Goal: Task Accomplishment & Management: Manage account settings

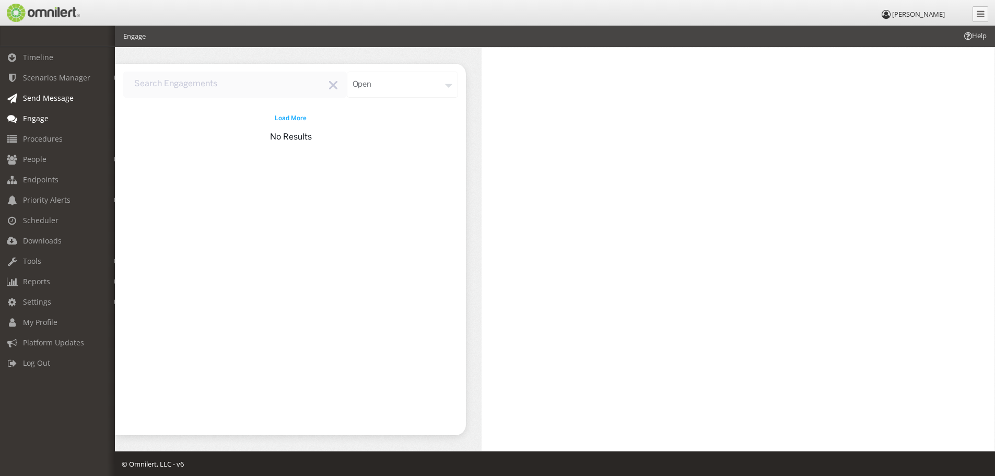
click at [36, 100] on span "Send Message" at bounding box center [48, 98] width 51 height 10
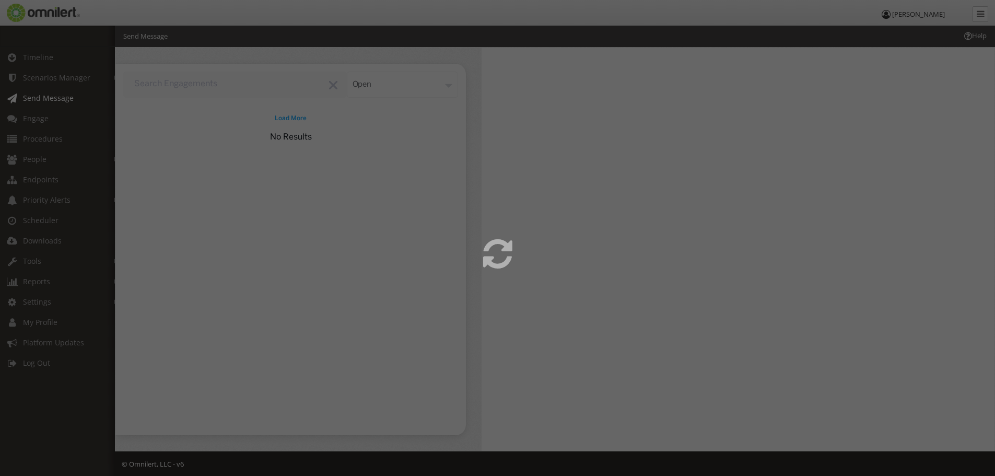
select select
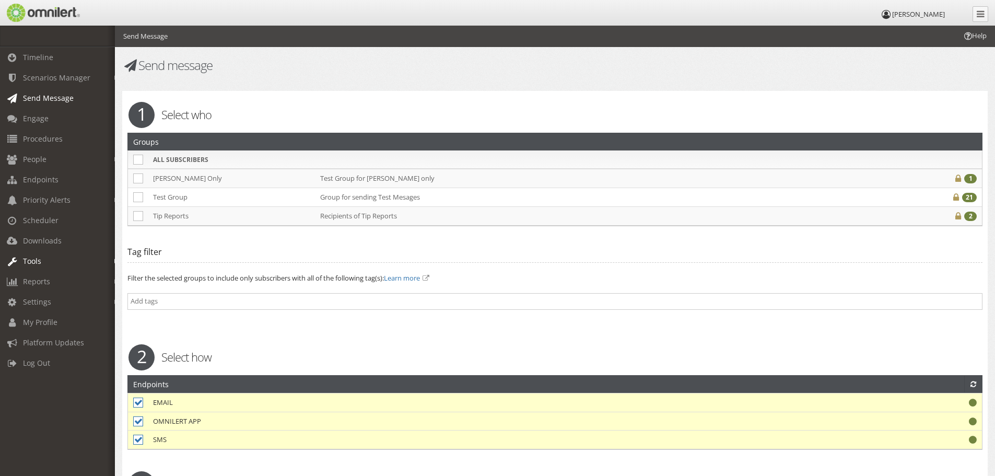
click at [32, 261] on span "Tools" at bounding box center [32, 261] width 18 height 10
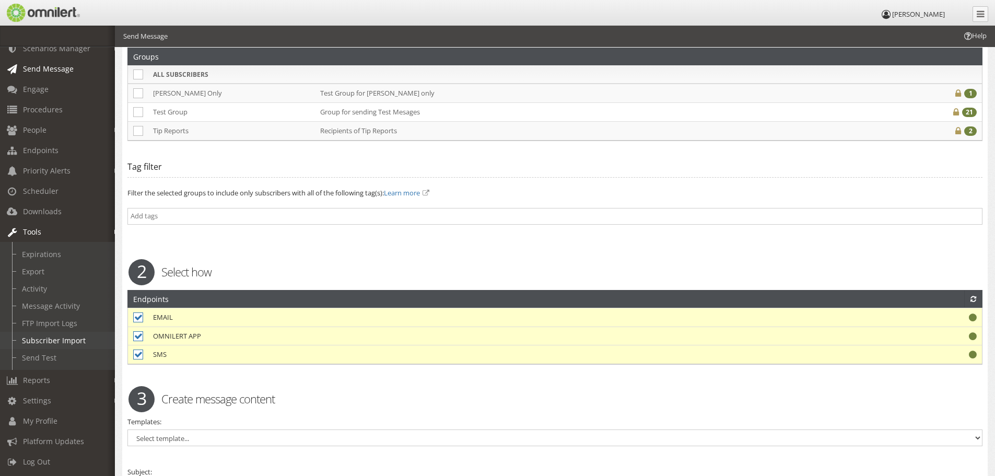
scroll to position [104, 0]
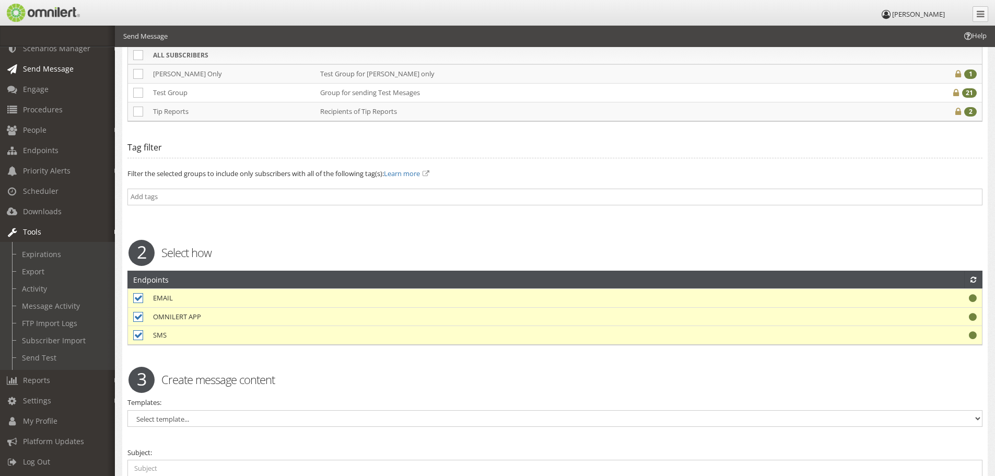
click at [114, 229] on em at bounding box center [116, 232] width 5 height 6
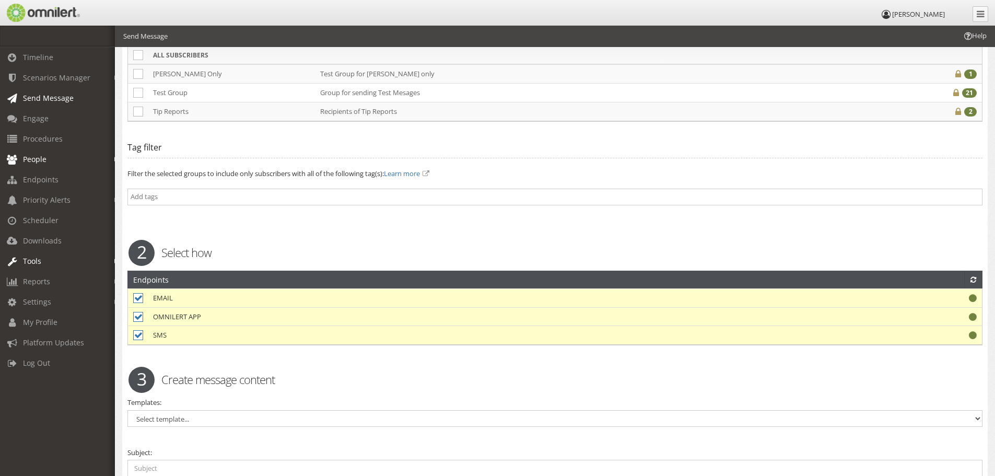
click at [114, 158] on em at bounding box center [116, 160] width 5 height 6
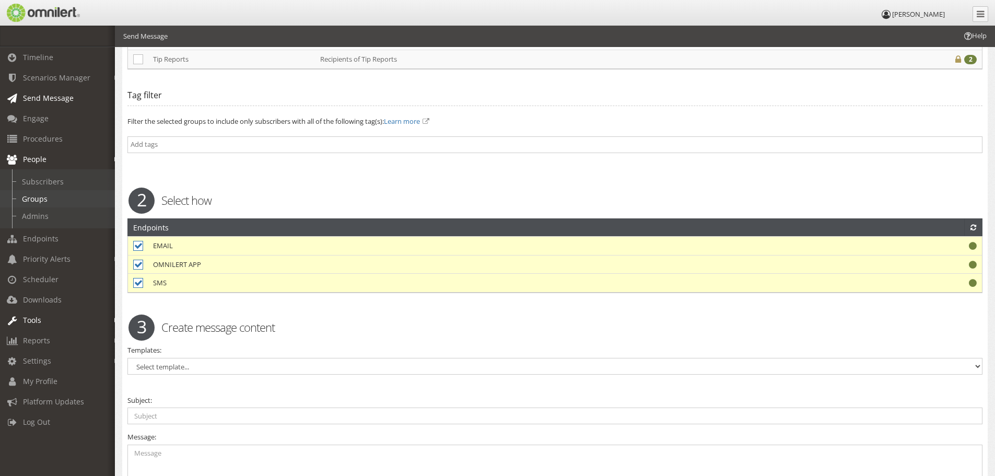
scroll to position [104, 0]
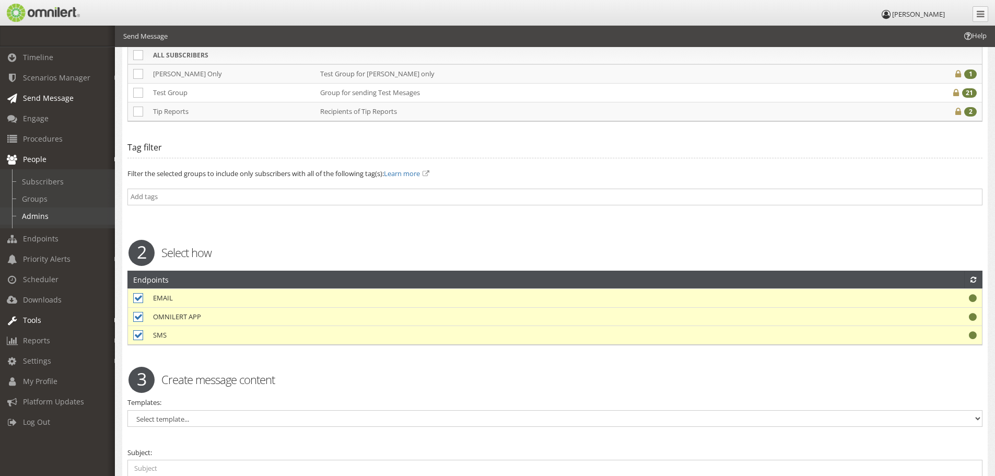
click at [35, 216] on link "Admins" at bounding box center [62, 215] width 124 height 17
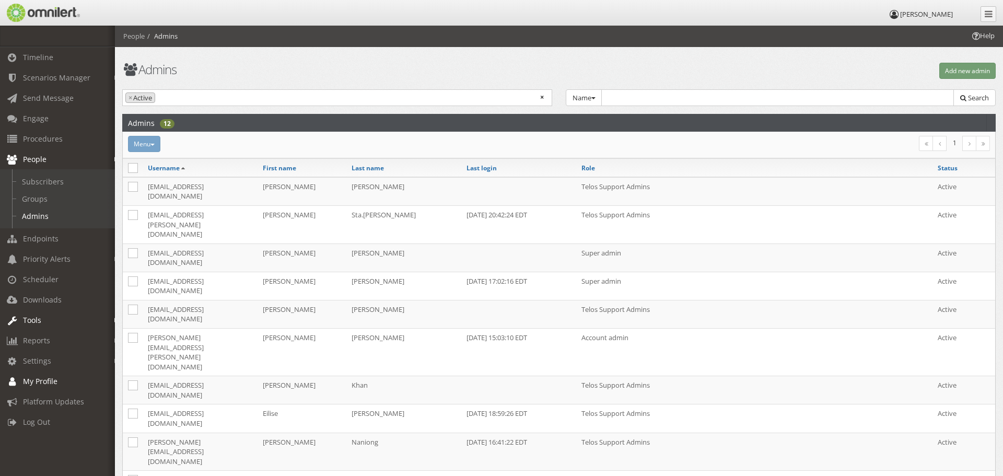
click at [36, 381] on span "My Profile" at bounding box center [40, 381] width 34 height 10
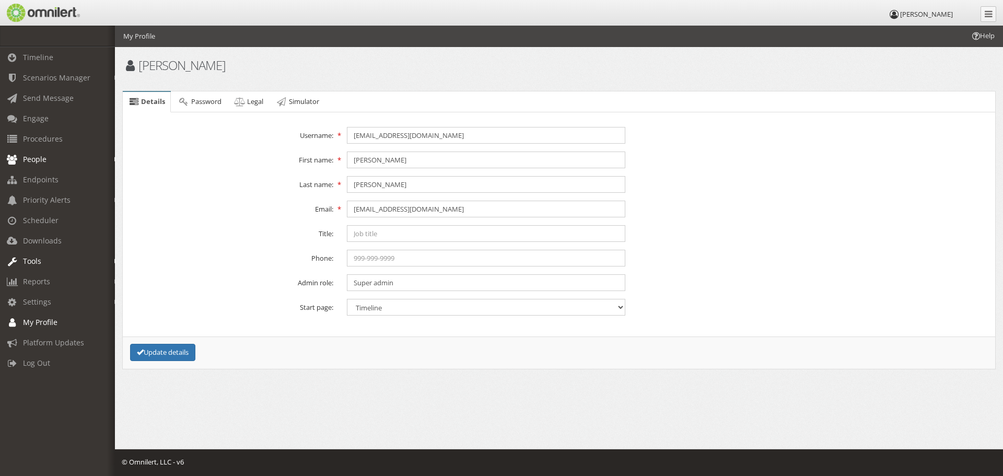
click at [114, 159] on em at bounding box center [116, 160] width 5 height 6
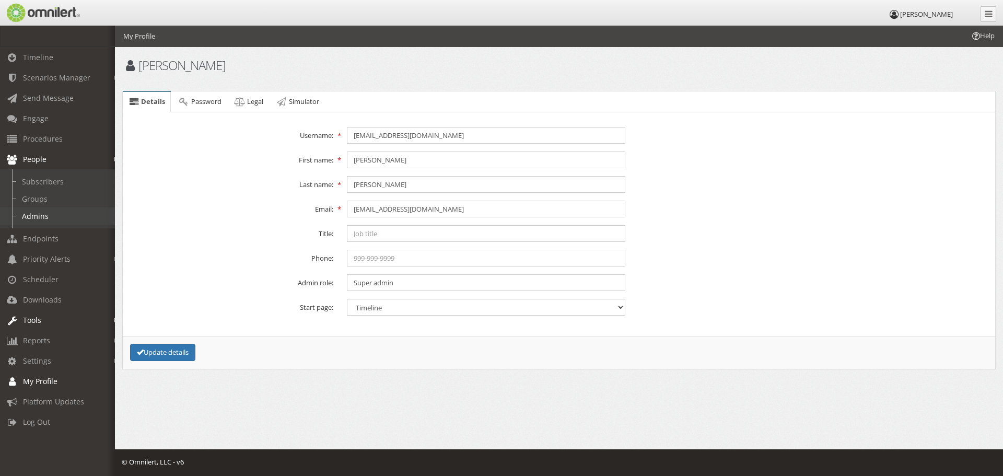
click at [39, 217] on link "Admins" at bounding box center [62, 215] width 124 height 17
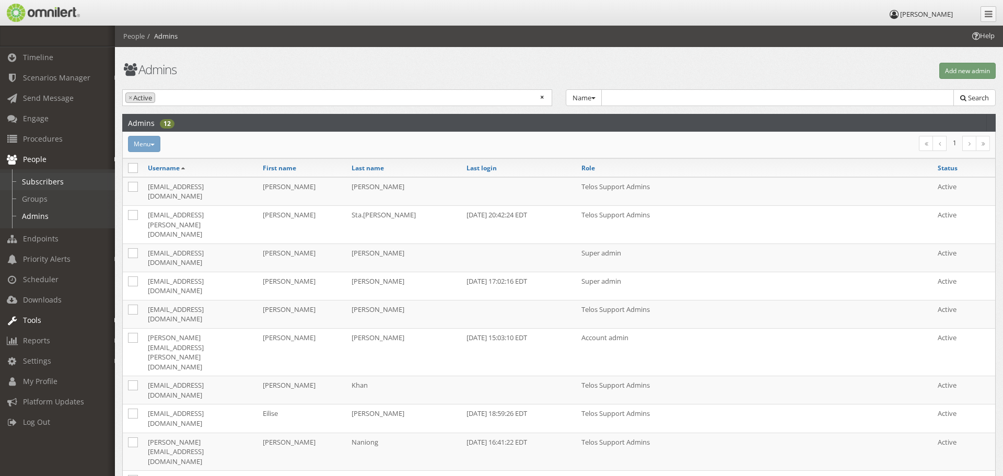
click at [42, 179] on link "Subscribers" at bounding box center [62, 181] width 124 height 17
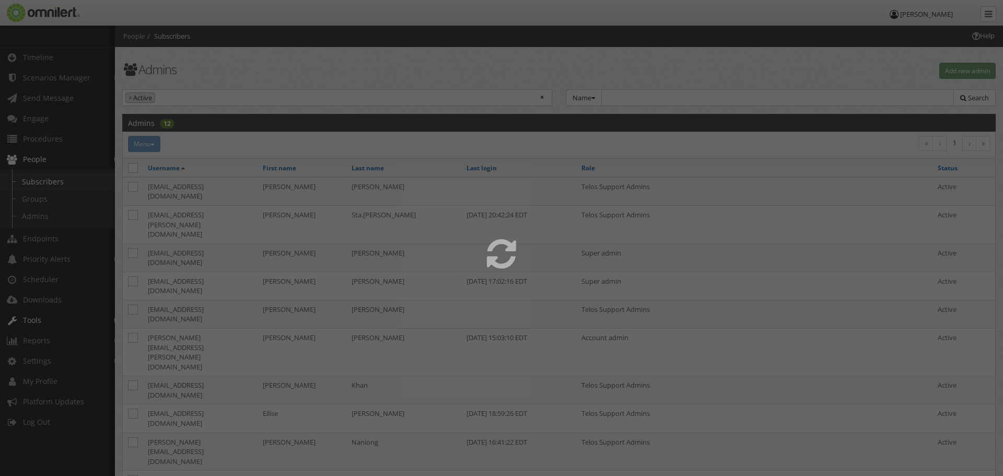
select select
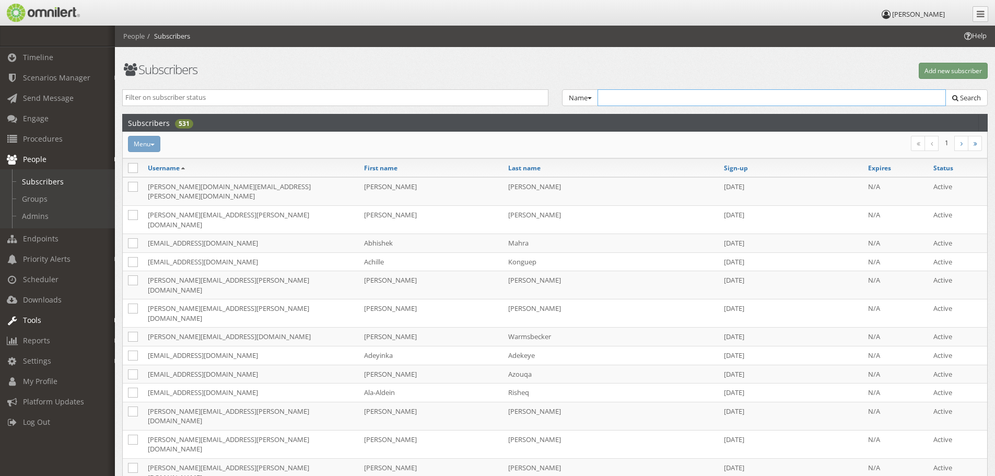
click at [624, 100] on input "text" at bounding box center [771, 97] width 349 height 17
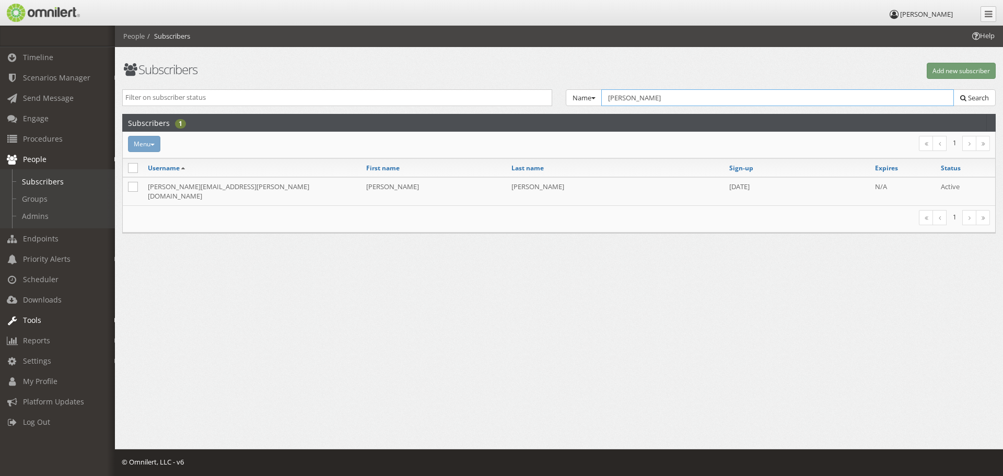
type input "[PERSON_NAME]"
drag, startPoint x: 354, startPoint y: 322, endPoint x: 333, endPoint y: 315, distance: 21.5
click at [353, 322] on html "[PERSON_NAME] Timeline Scenarios Manager Launch Scenarios Actions Triggers Get …" at bounding box center [501, 238] width 1003 height 476
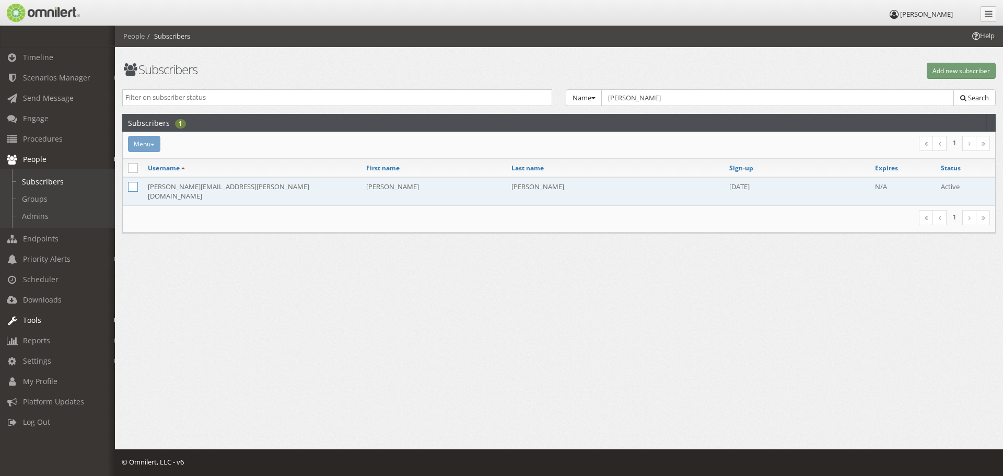
click at [134, 186] on icon at bounding box center [133, 187] width 10 height 10
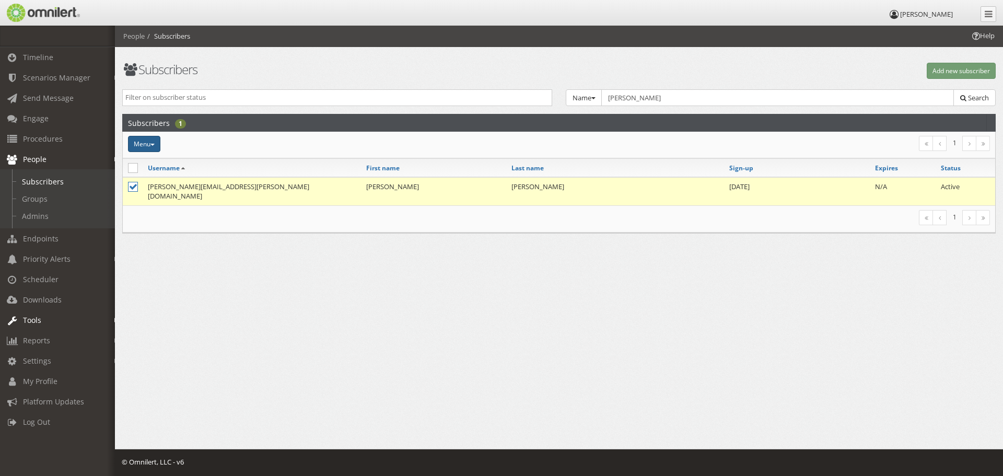
click at [155, 145] on span "button" at bounding box center [152, 145] width 4 height 2
click at [363, 298] on html "[PERSON_NAME] Timeline Scenarios Manager Launch Scenarios Actions Triggers Get …" at bounding box center [501, 238] width 1003 height 476
click at [210, 317] on html "[PERSON_NAME] Timeline Scenarios Manager Launch Scenarios Actions Triggers Get …" at bounding box center [501, 238] width 1003 height 476
click at [137, 185] on icon at bounding box center [133, 187] width 10 height 10
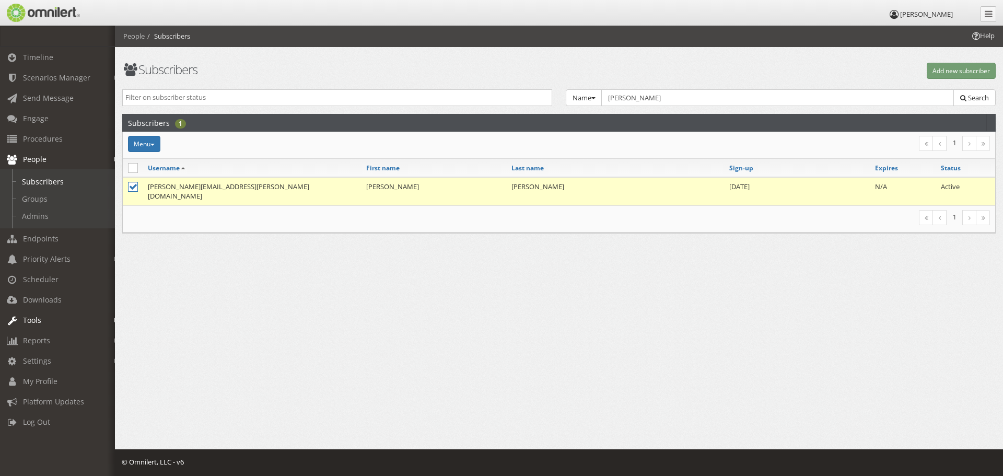
checkbox input "false"
